Goal: Task Accomplishment & Management: Use online tool/utility

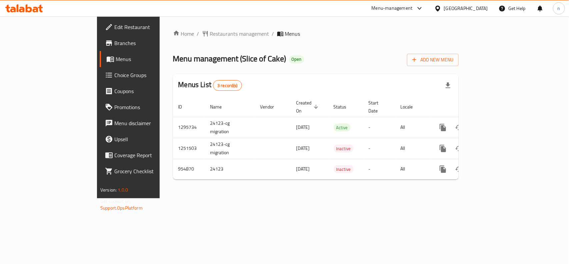
click at [114, 30] on span "Edit Restaurant" at bounding box center [150, 27] width 72 height 8
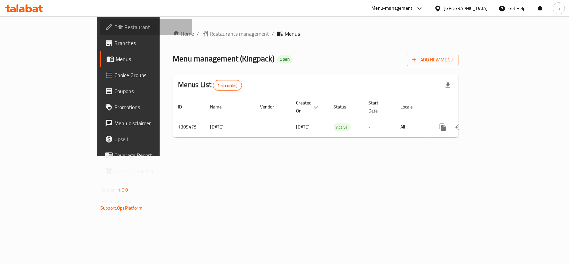
click at [114, 25] on span "Edit Restaurant" at bounding box center [150, 27] width 72 height 8
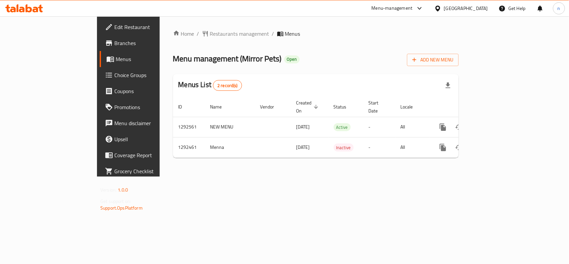
click at [114, 26] on span "Edit Restaurant" at bounding box center [150, 27] width 72 height 8
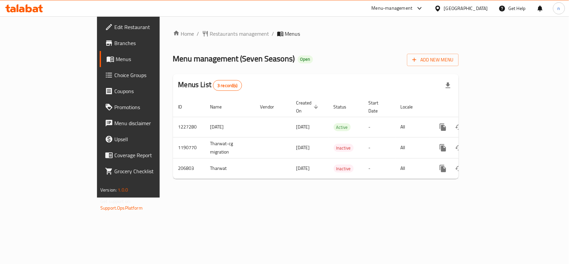
click at [114, 29] on span "Edit Restaurant" at bounding box center [150, 27] width 72 height 8
